Goal: Transaction & Acquisition: Purchase product/service

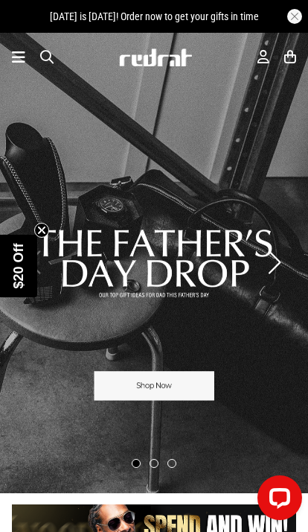
click at [260, 63] on icon at bounding box center [264, 57] width 12 height 16
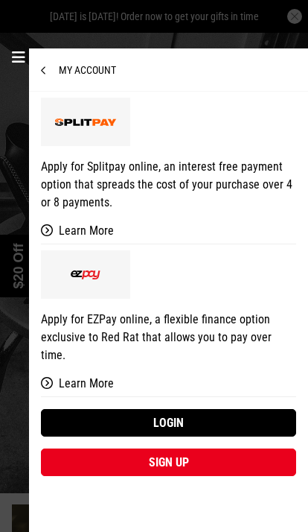
click at [217, 409] on link "Login" at bounding box center [168, 423] width 255 height 28
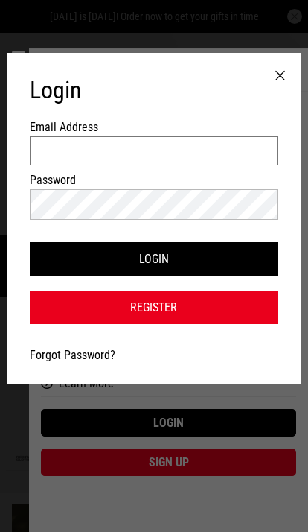
click at [51, 156] on input "Email Address" at bounding box center [154, 150] width 248 height 29
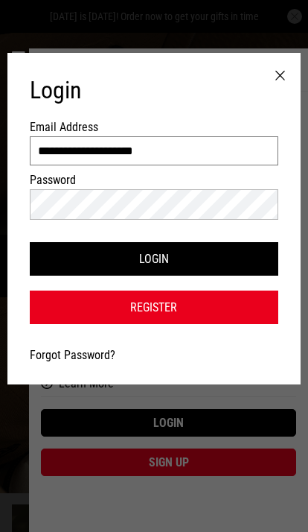
type input "**********"
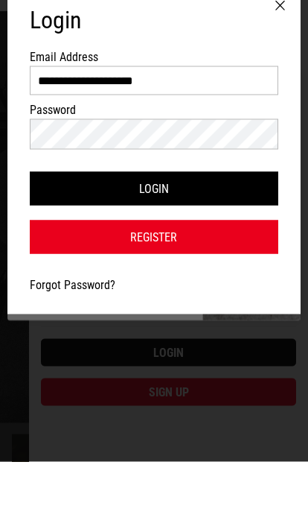
type input "*"
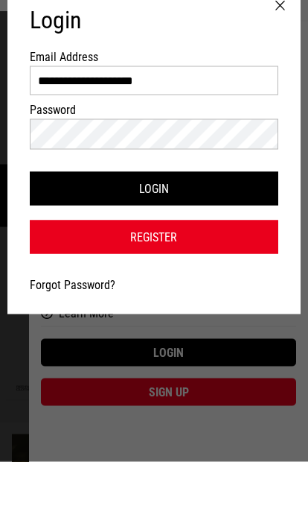
scroll to position [70, 0]
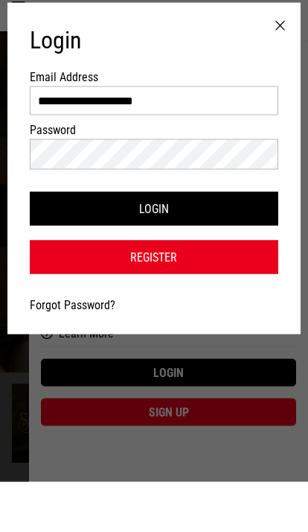
click at [59, 242] on button "Login" at bounding box center [154, 259] width 248 height 34
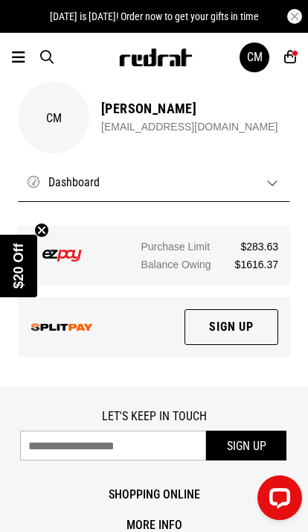
scroll to position [19, 0]
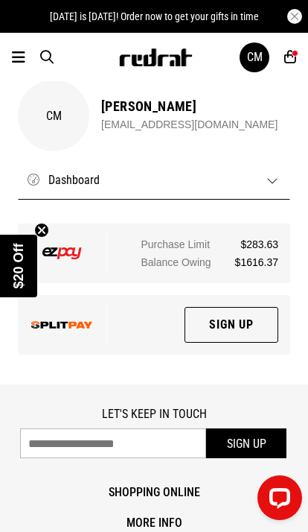
click at [15, 65] on icon at bounding box center [18, 57] width 13 height 18
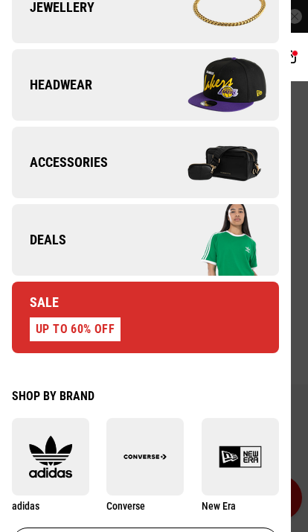
scroll to position [498, 0]
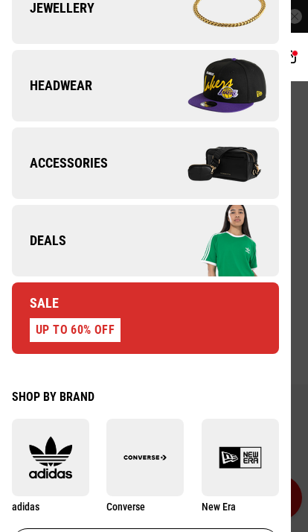
click at [51, 237] on span "Deals" at bounding box center [39, 241] width 54 height 18
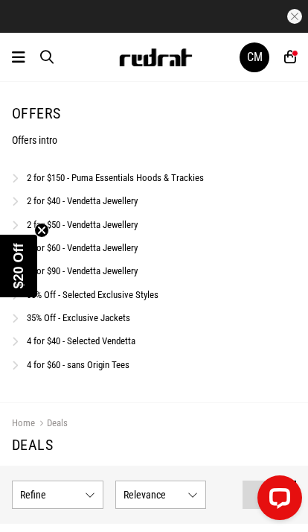
click at [102, 313] on link "35% Off - Exclusive Jackets" at bounding box center [78, 317] width 103 height 11
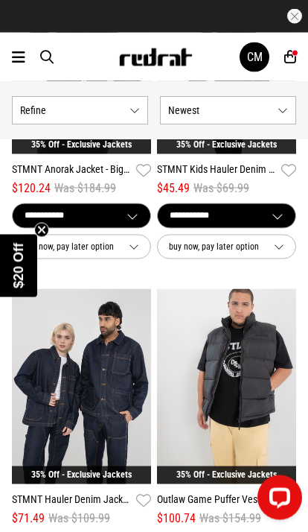
scroll to position [1875, 0]
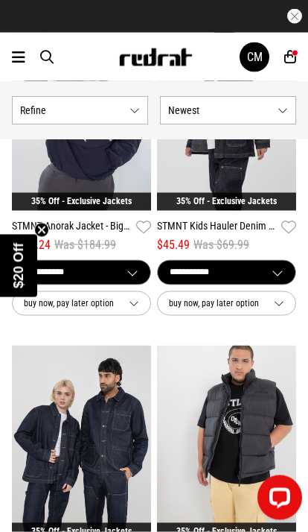
click at [19, 62] on icon at bounding box center [18, 57] width 13 height 18
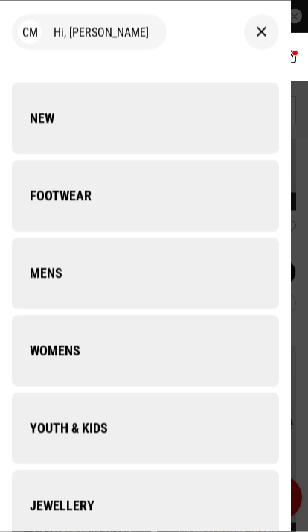
scroll to position [1875, 0]
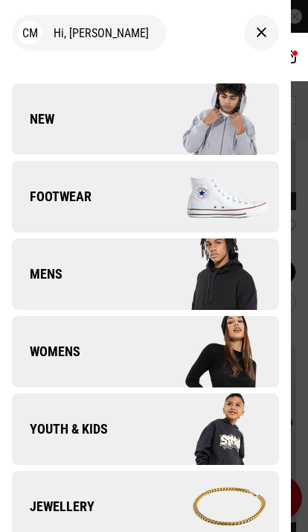
click at [60, 204] on span "Footwear" at bounding box center [52, 197] width 80 height 18
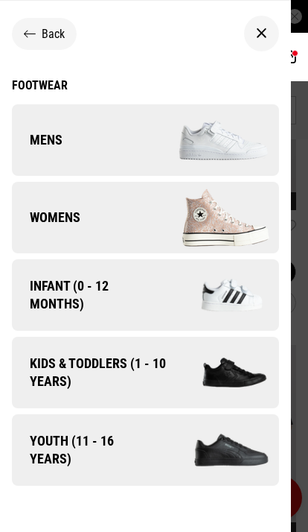
click at [51, 132] on span "Mens" at bounding box center [37, 140] width 51 height 18
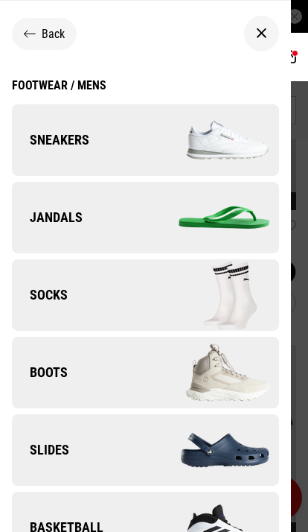
click at [61, 141] on span "Sneakers" at bounding box center [50, 140] width 77 height 18
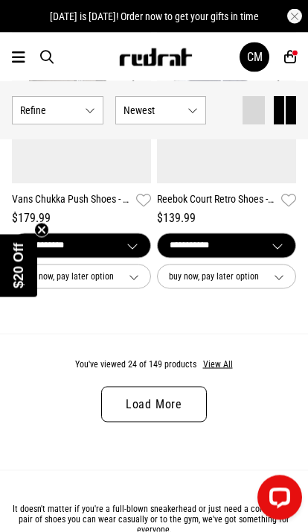
scroll to position [3937, 0]
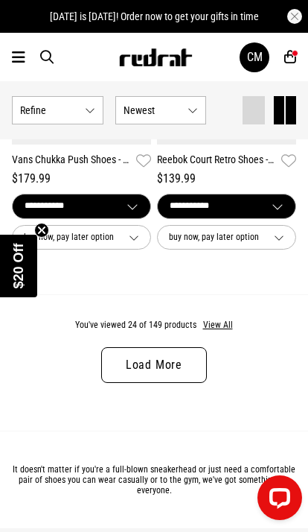
click at [160, 362] on link "Load More" at bounding box center [154, 365] width 106 height 36
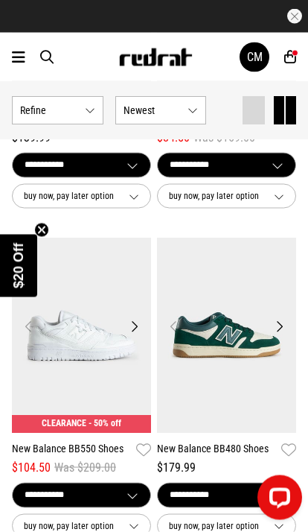
scroll to position [7825, 0]
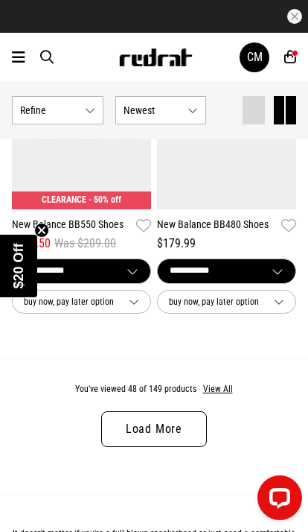
click at [158, 426] on link "Load More" at bounding box center [154, 429] width 106 height 36
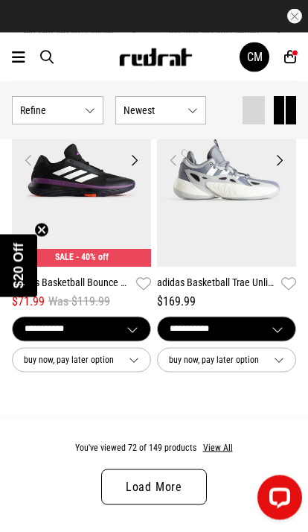
click at [179, 475] on link "Load More" at bounding box center [154, 487] width 106 height 36
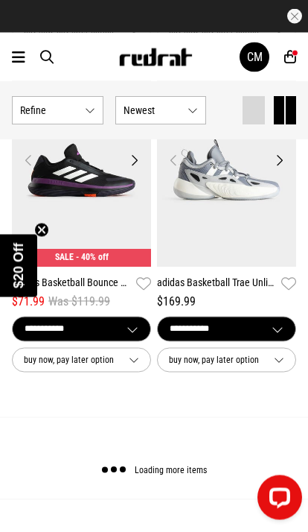
scroll to position [11719, 0]
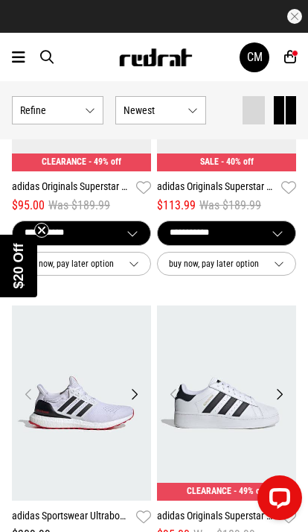
scroll to position [15111, 0]
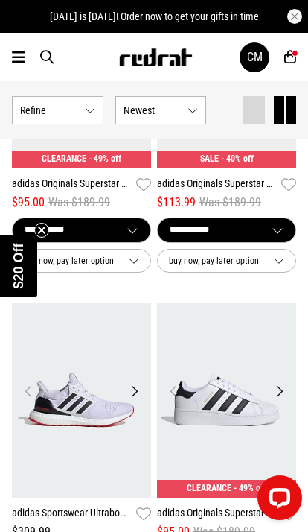
click at [227, 409] on img at bounding box center [226, 399] width 139 height 195
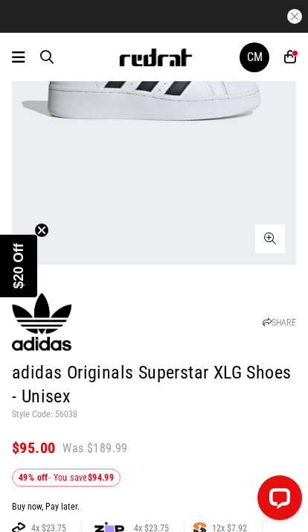
scroll to position [267, 0]
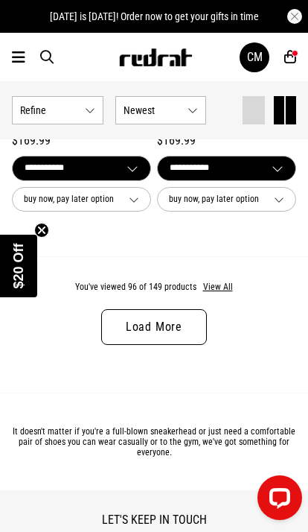
scroll to position [4042, 0]
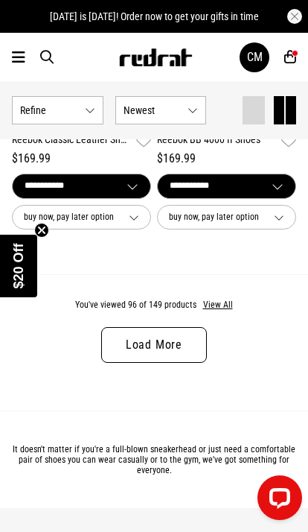
click at [165, 342] on link "Load More" at bounding box center [154, 345] width 106 height 36
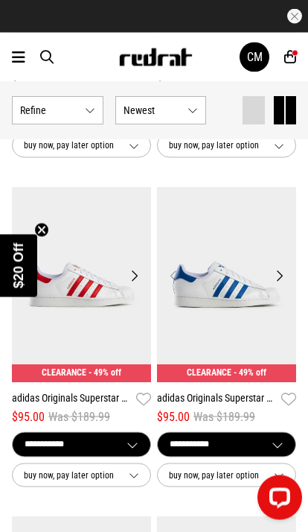
scroll to position [1477, 0]
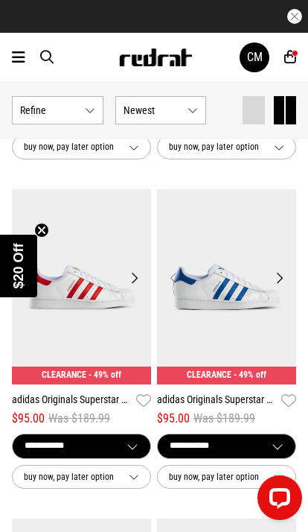
click at [228, 312] on img at bounding box center [226, 286] width 139 height 195
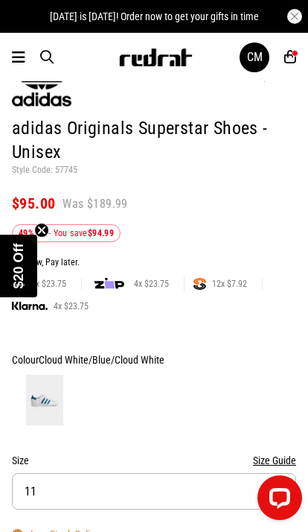
click at [200, 503] on button "Size 11" at bounding box center [154, 491] width 284 height 36
